Goal: Information Seeking & Learning: Learn about a topic

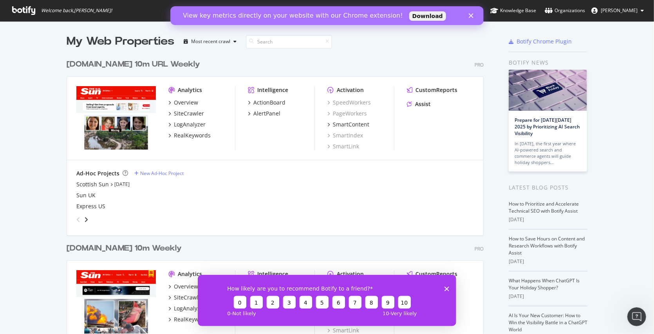
click at [103, 118] on img "grid" at bounding box center [115, 117] width 79 height 63
drag, startPoint x: 58, startPoint y: 64, endPoint x: 114, endPoint y: 59, distance: 56.6
click at [114, 59] on div "My Web Properties Most recent crawl [DOMAIN_NAME] 10m URL Weekly Pro Analytics …" at bounding box center [327, 280] width 654 height 519
click at [34, 92] on div "My Web Properties Most recent crawl [DOMAIN_NAME] 10m URL Weekly Pro Analytics …" at bounding box center [327, 280] width 654 height 519
click at [185, 105] on div "Overview" at bounding box center [186, 103] width 24 height 8
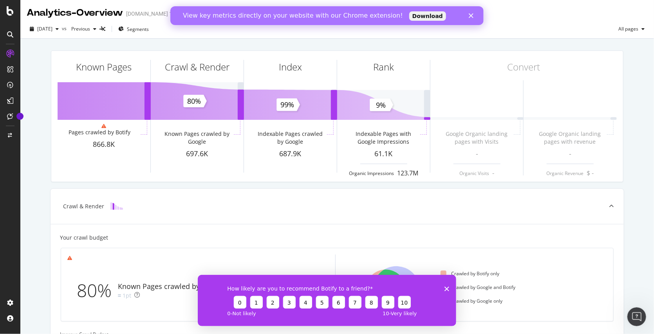
click at [473, 16] on div "Close" at bounding box center [472, 15] width 8 height 5
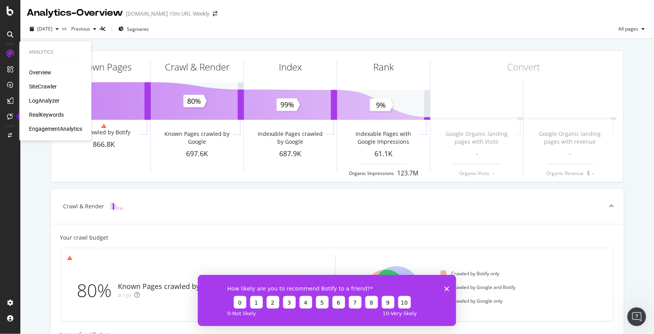
click at [40, 71] on div "Overview" at bounding box center [40, 73] width 22 height 8
click at [47, 128] on div "EngagementAnalytics" at bounding box center [55, 129] width 53 height 8
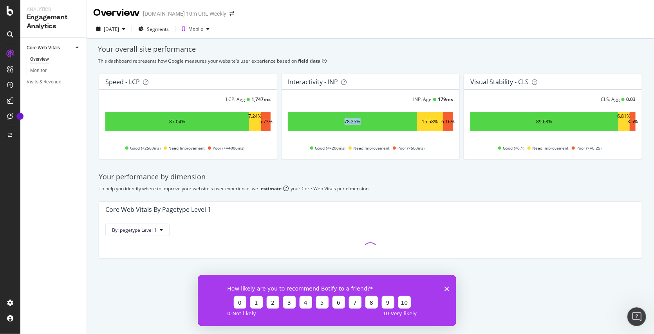
drag, startPoint x: 357, startPoint y: 124, endPoint x: 376, endPoint y: 123, distance: 19.3
click at [371, 123] on div "78.25%" at bounding box center [352, 121] width 129 height 19
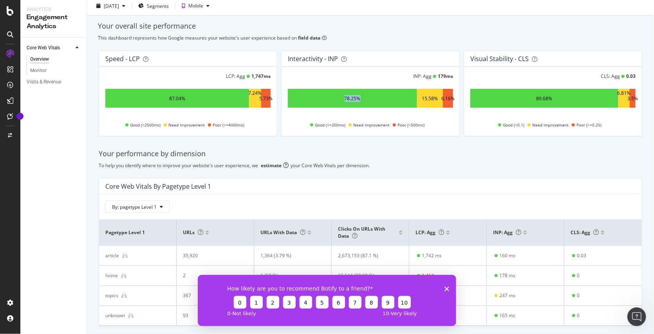
scroll to position [9, 0]
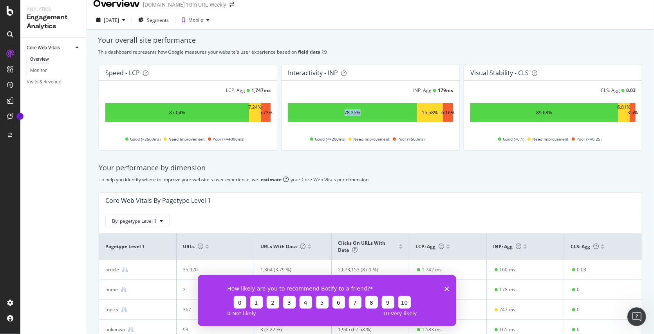
click at [350, 109] on div "78.25%" at bounding box center [352, 112] width 16 height 7
click at [363, 90] on div "INP: Agg 179 ms" at bounding box center [370, 90] width 165 height 7
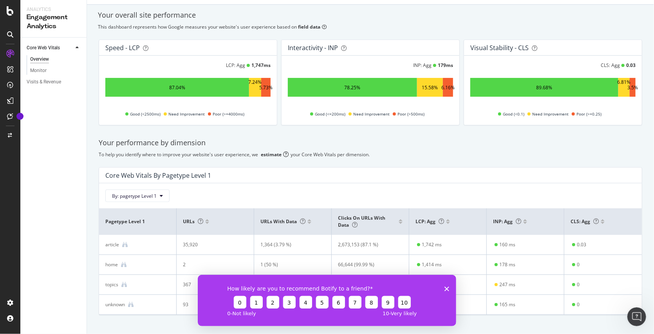
scroll to position [48, 0]
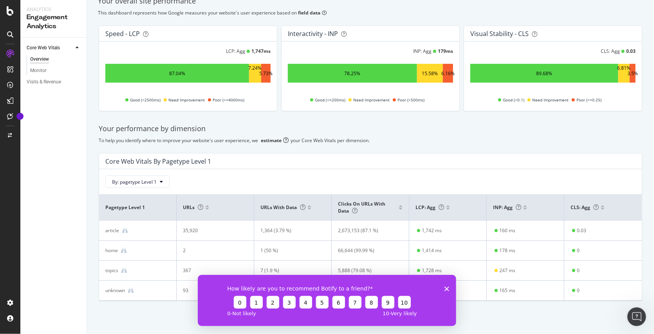
click at [442, 285] on div "How likely are you to recommend Botify to a friend? 0 1 2 3 4 5 6 7 8 9 10 0 - …" at bounding box center [326, 299] width 258 height 51
click at [446, 288] on polygon "Close survey" at bounding box center [446, 288] width 5 height 5
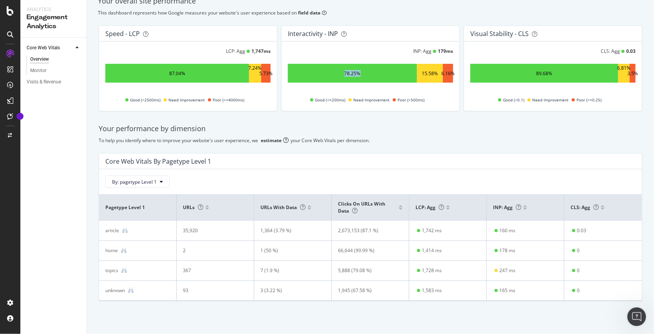
drag, startPoint x: 339, startPoint y: 73, endPoint x: 408, endPoint y: 72, distance: 68.5
click at [407, 72] on div "78.25%" at bounding box center [352, 73] width 129 height 19
drag, startPoint x: 377, startPoint y: 73, endPoint x: 384, endPoint y: 76, distance: 6.7
click at [377, 73] on div "78.25%" at bounding box center [352, 73] width 129 height 19
drag, startPoint x: 173, startPoint y: 70, endPoint x: 153, endPoint y: 68, distance: 20.5
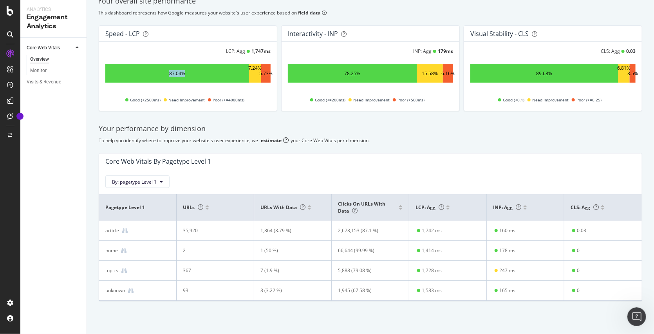
click at [153, 68] on div "87.04%" at bounding box center [177, 73] width 144 height 19
drag, startPoint x: 553, startPoint y: 74, endPoint x: 522, endPoint y: 72, distance: 31.4
click at [522, 72] on div "89.68%" at bounding box center [544, 73] width 148 height 19
drag, startPoint x: 189, startPoint y: 76, endPoint x: 167, endPoint y: 67, distance: 24.3
click at [167, 67] on div "87.04%" at bounding box center [177, 73] width 144 height 19
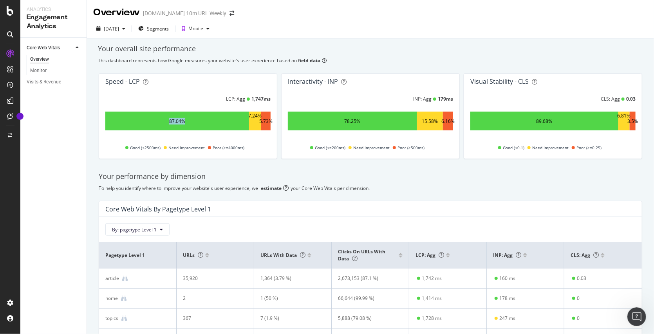
scroll to position [0, 0]
click at [206, 125] on div "87.04%" at bounding box center [177, 121] width 144 height 19
drag, startPoint x: 165, startPoint y: 123, endPoint x: 183, endPoint y: 123, distance: 18.4
click at [183, 123] on div "87.04%" at bounding box center [177, 121] width 144 height 19
click at [36, 72] on div "Monitor" at bounding box center [38, 71] width 16 height 8
